Goal: Information Seeking & Learning: Learn about a topic

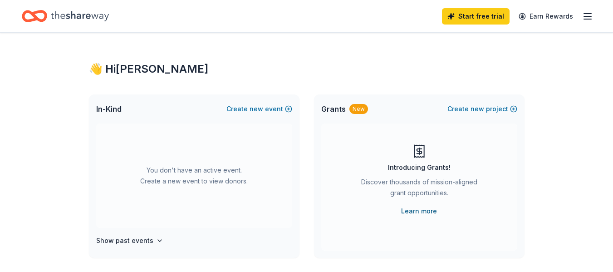
click at [413, 212] on link "Learn more" at bounding box center [419, 211] width 36 height 11
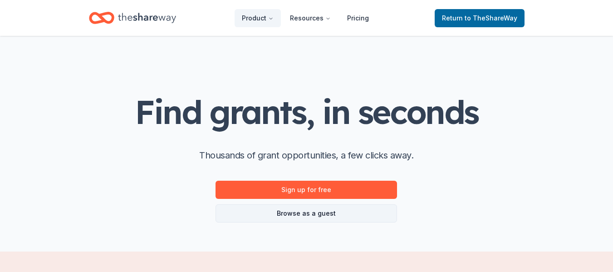
click at [292, 212] on link "Browse as a guest" at bounding box center [307, 213] width 182 height 18
